Goal: Register for event/course

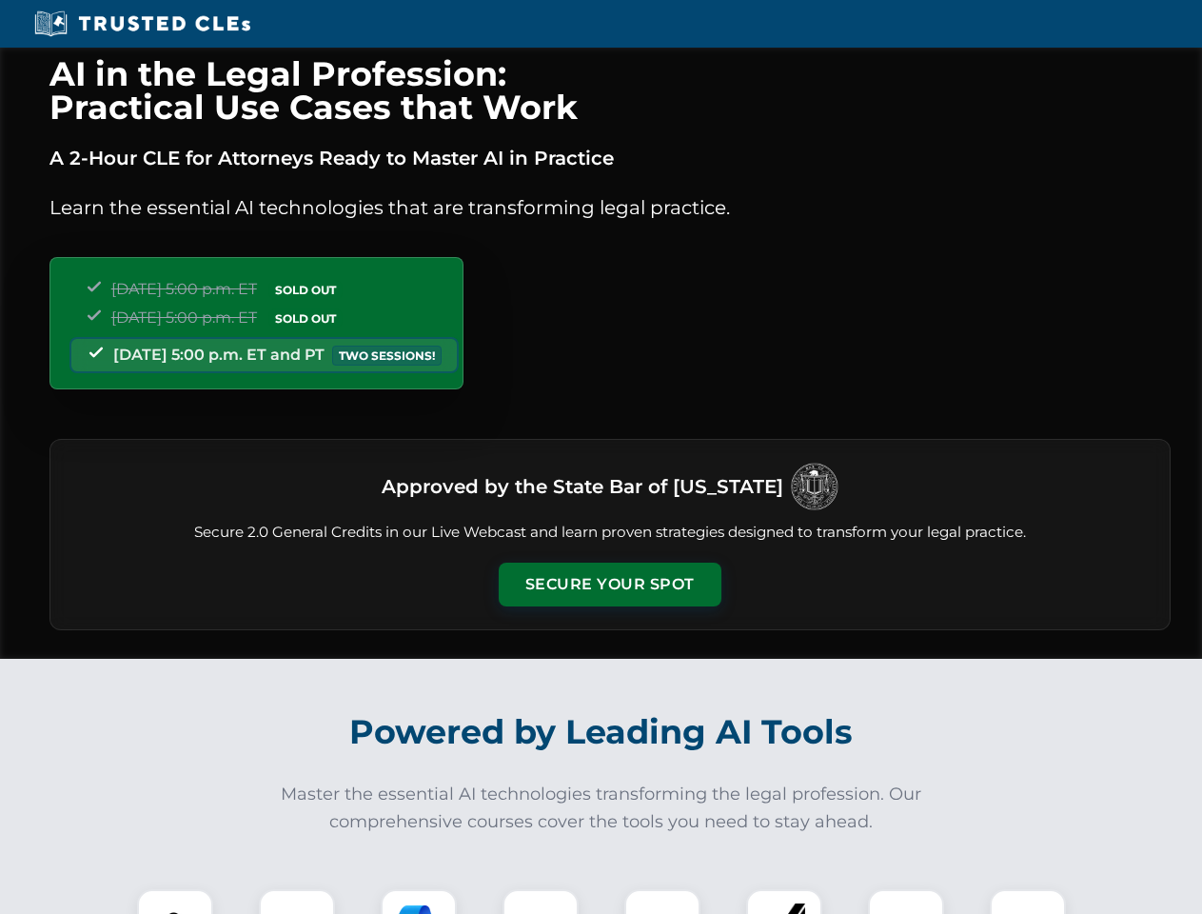
click at [609, 584] on button "Secure Your Spot" at bounding box center [610, 584] width 223 height 44
click at [175, 901] on img at bounding box center [175, 926] width 55 height 55
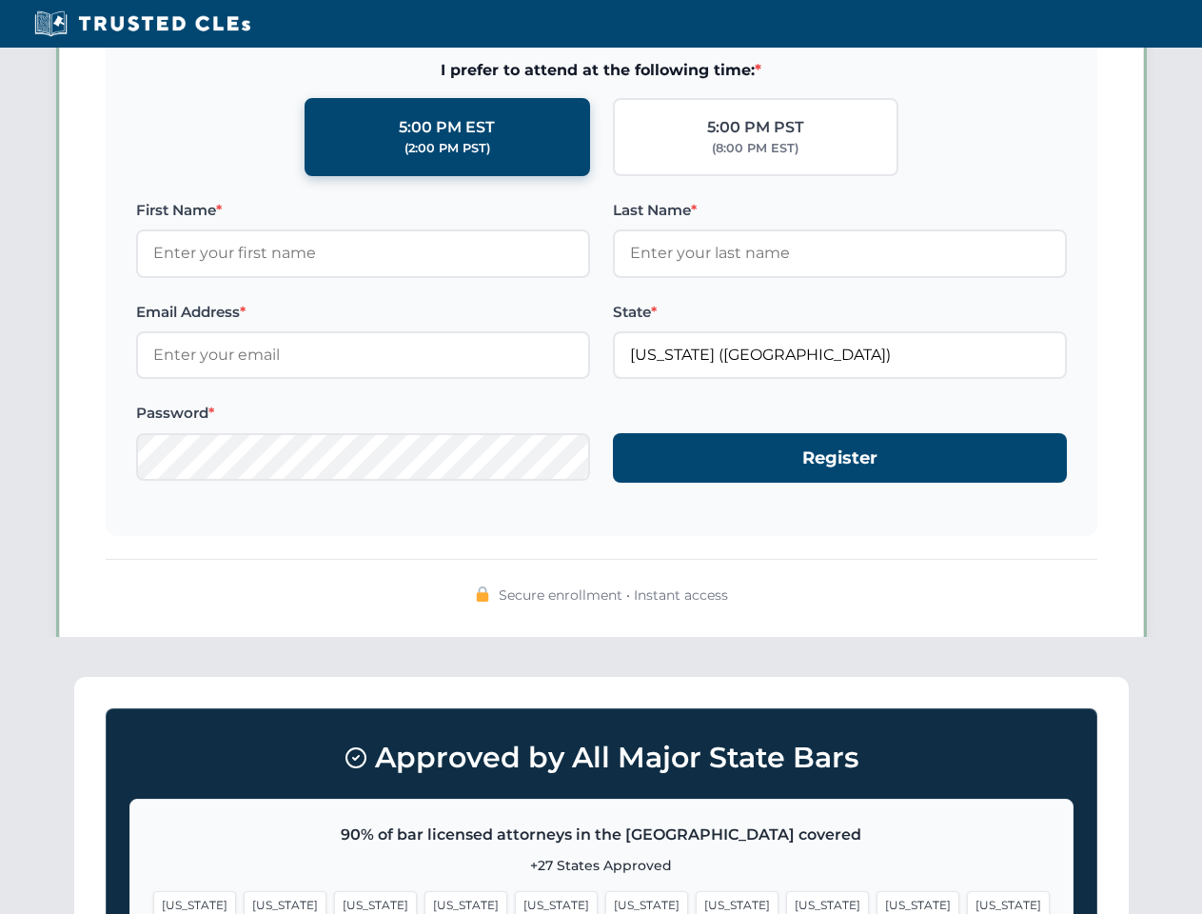
click at [696, 901] on span "[US_STATE]" at bounding box center [737, 905] width 83 height 28
click at [877, 901] on span "[US_STATE]" at bounding box center [918, 905] width 83 height 28
